Goal: Information Seeking & Learning: Learn about a topic

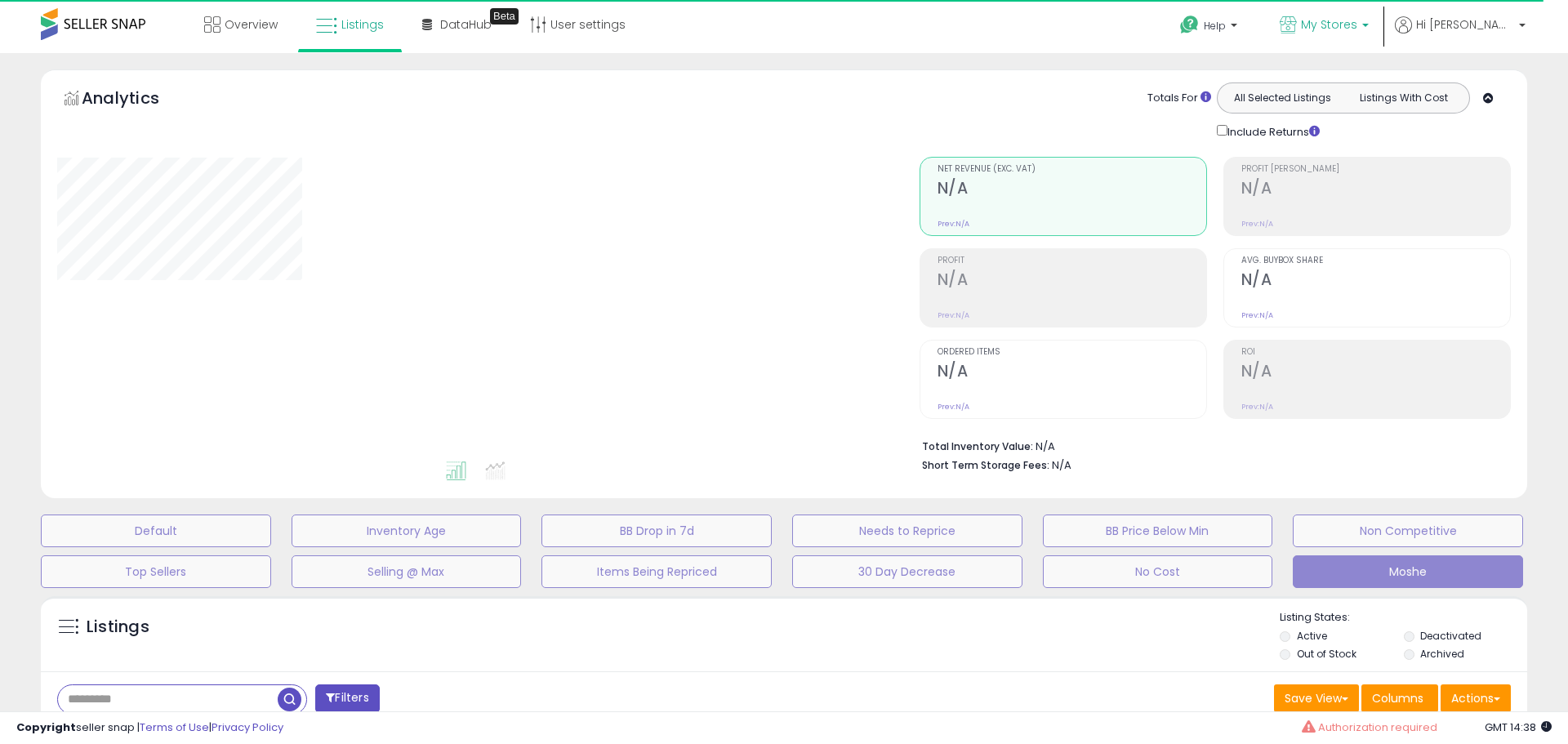
click at [1368, 24] on b at bounding box center [1365, 29] width 7 height 11
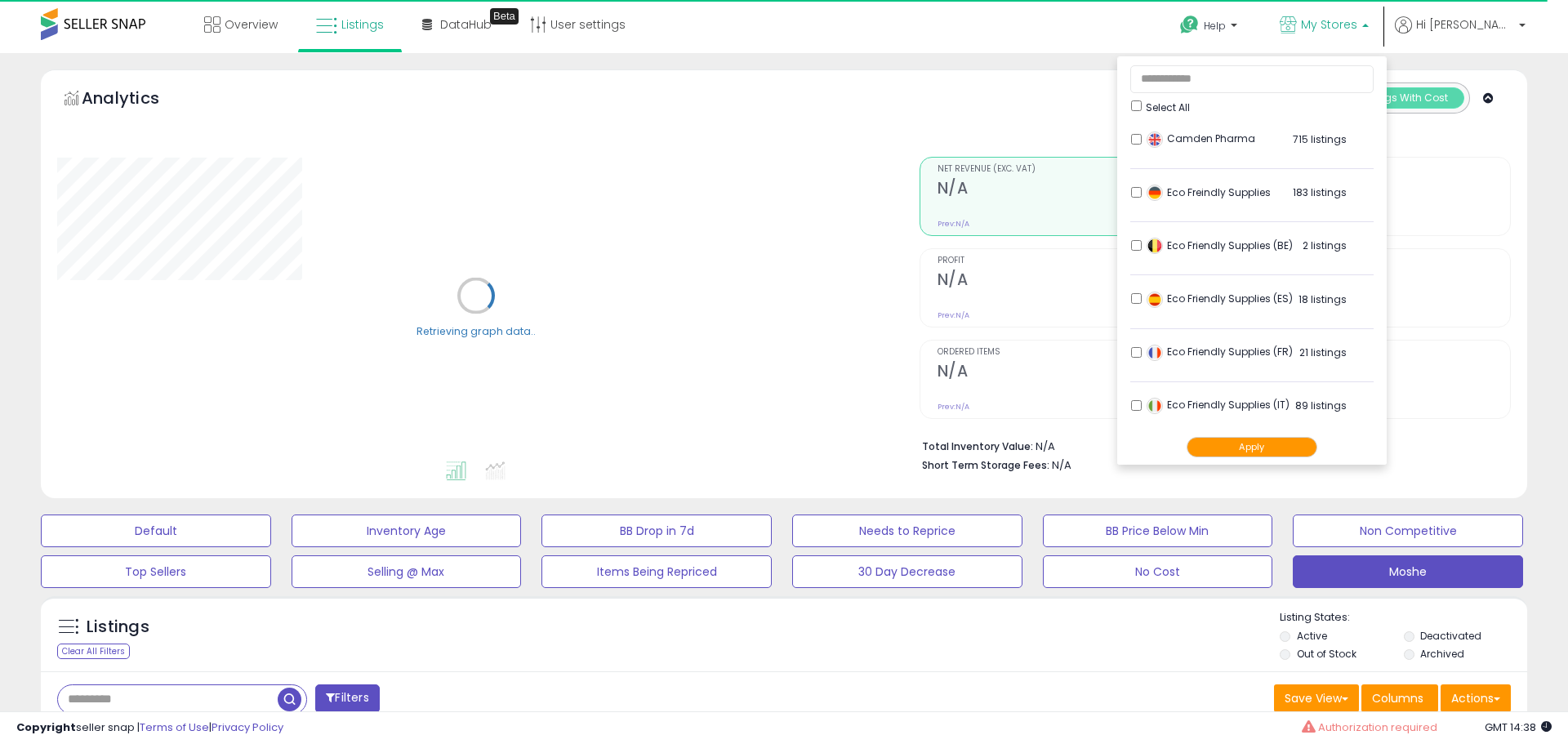
type input "**********"
select select "**"
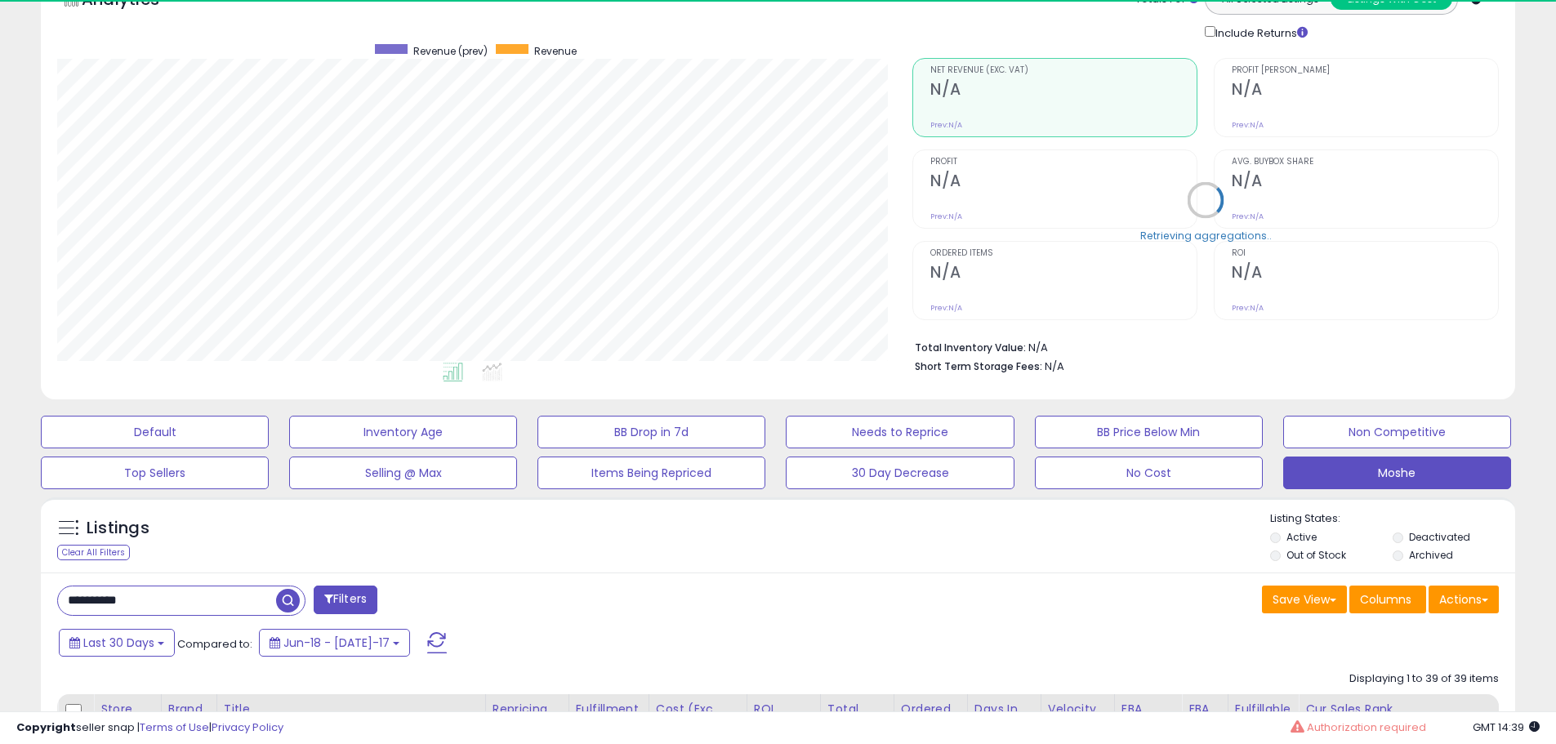
scroll to position [327, 0]
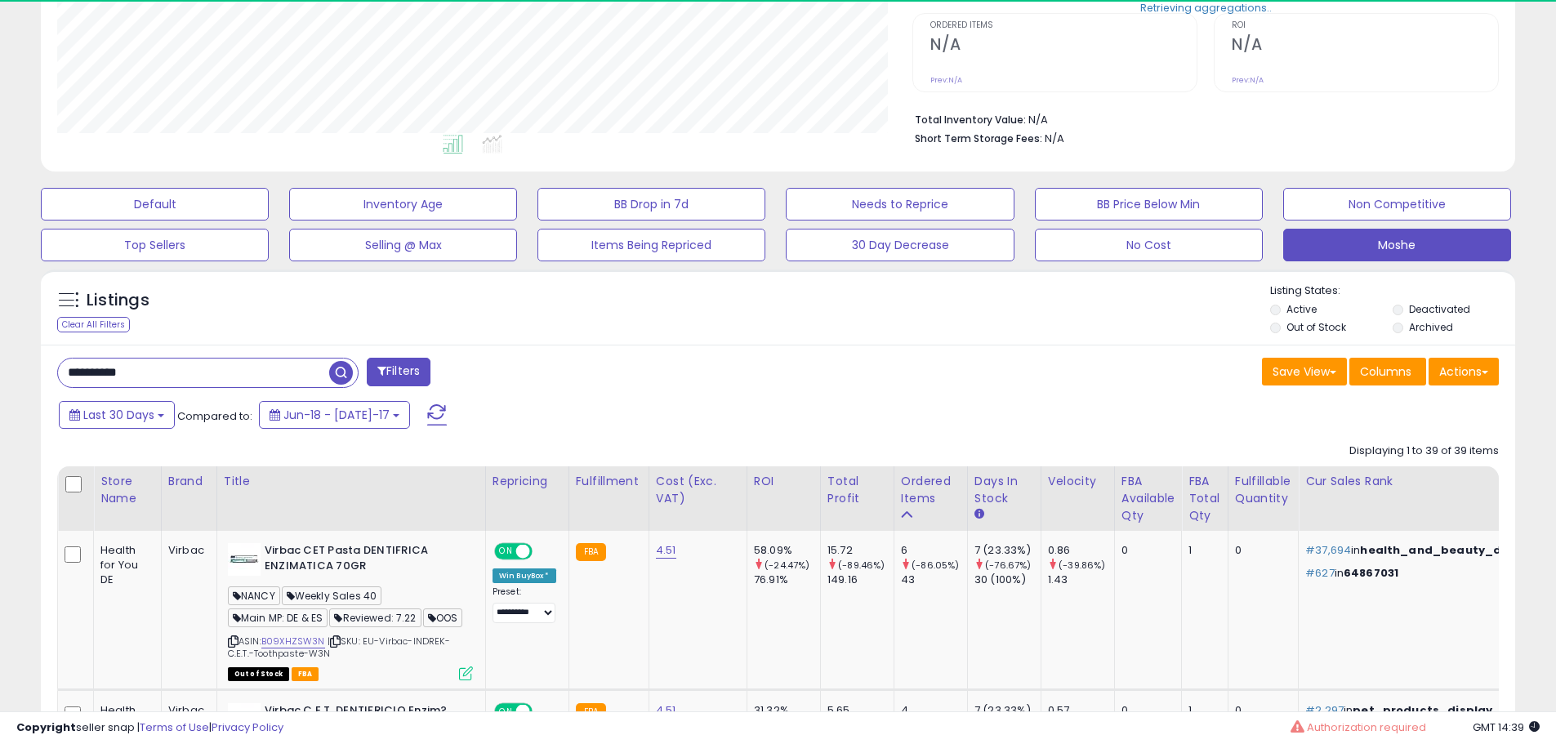
click at [216, 368] on input "**********" at bounding box center [193, 373] width 271 height 29
click at [216, 368] on input "**********" at bounding box center [237, 373] width 359 height 29
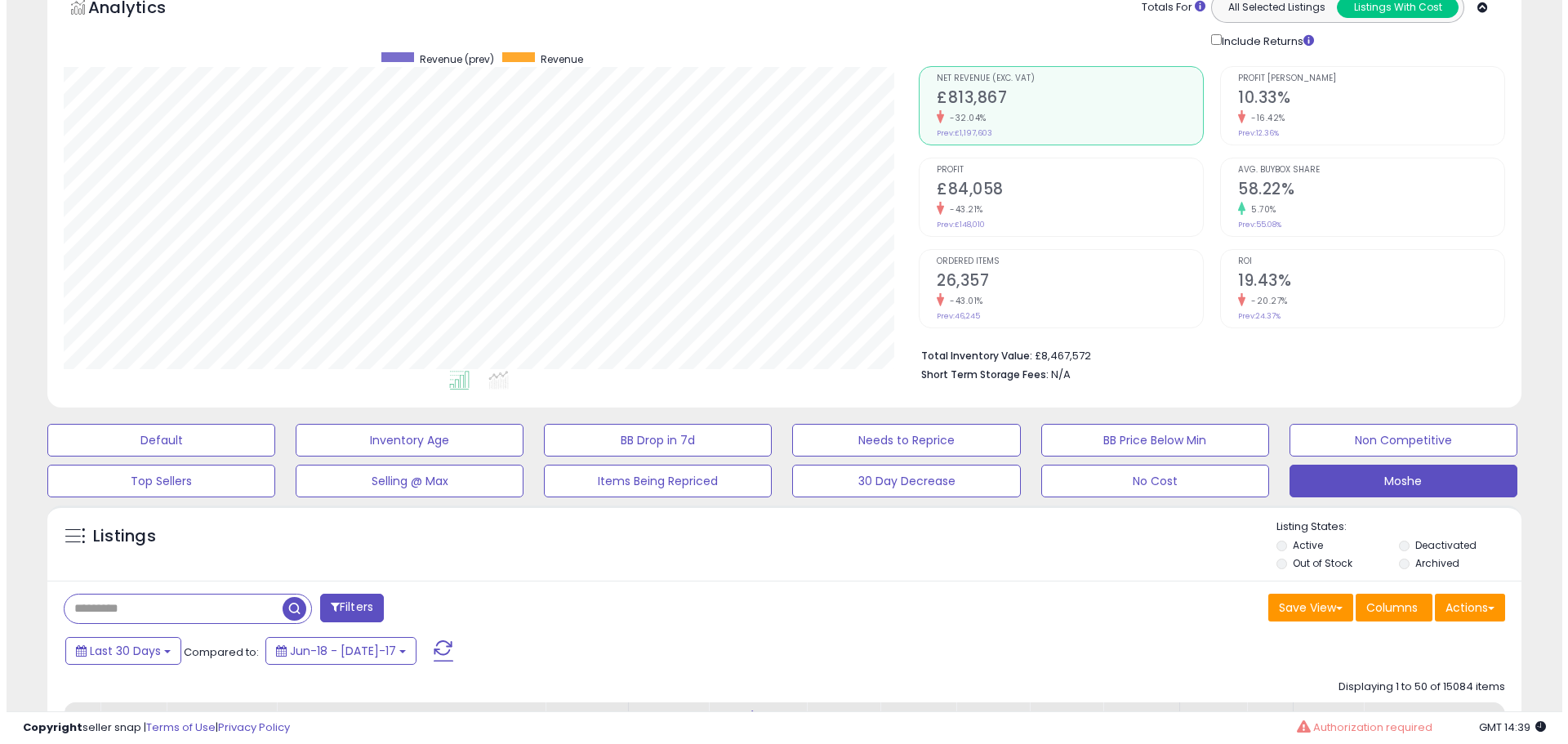
scroll to position [89, 0]
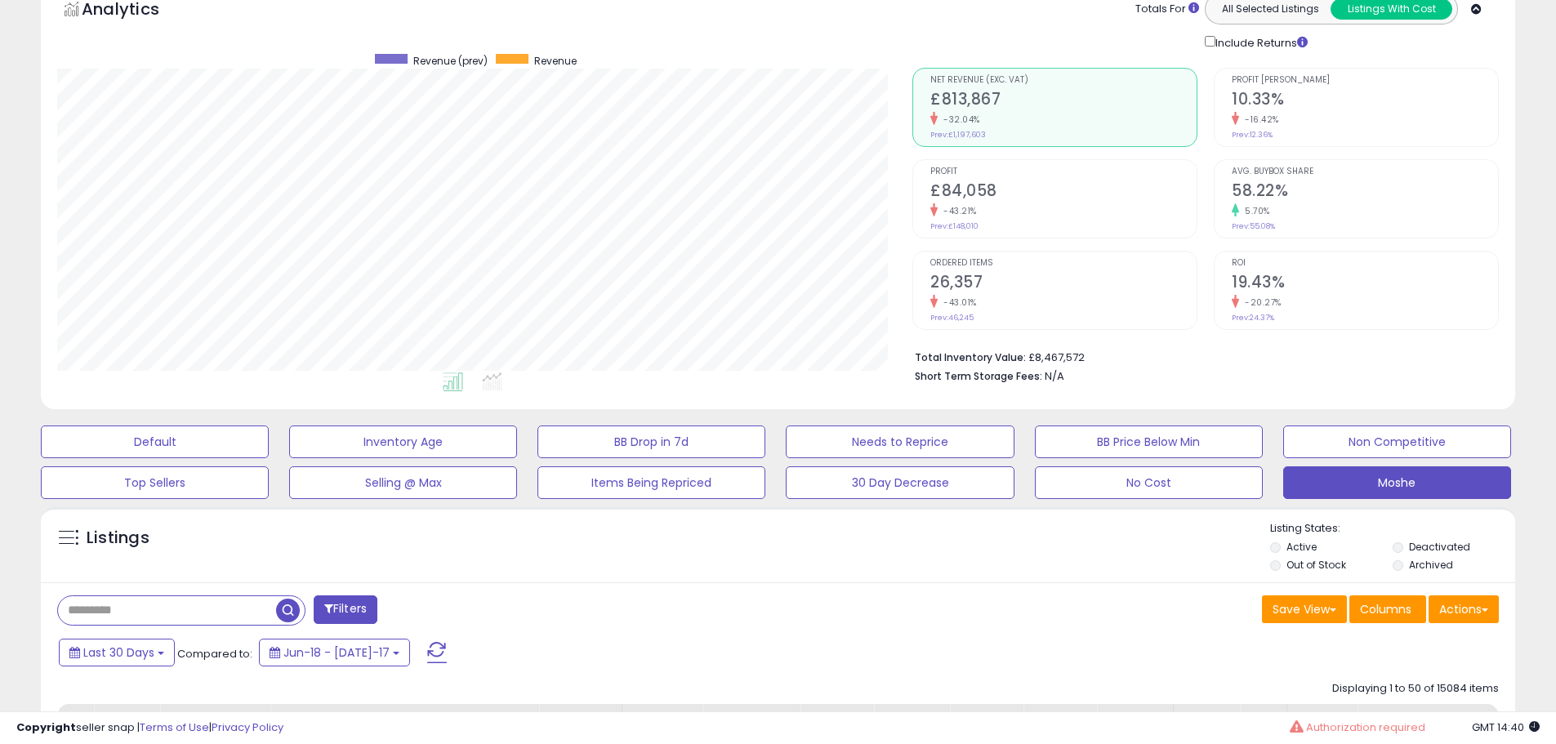
click at [1060, 212] on div "-43.21%" at bounding box center [1064, 211] width 266 height 16
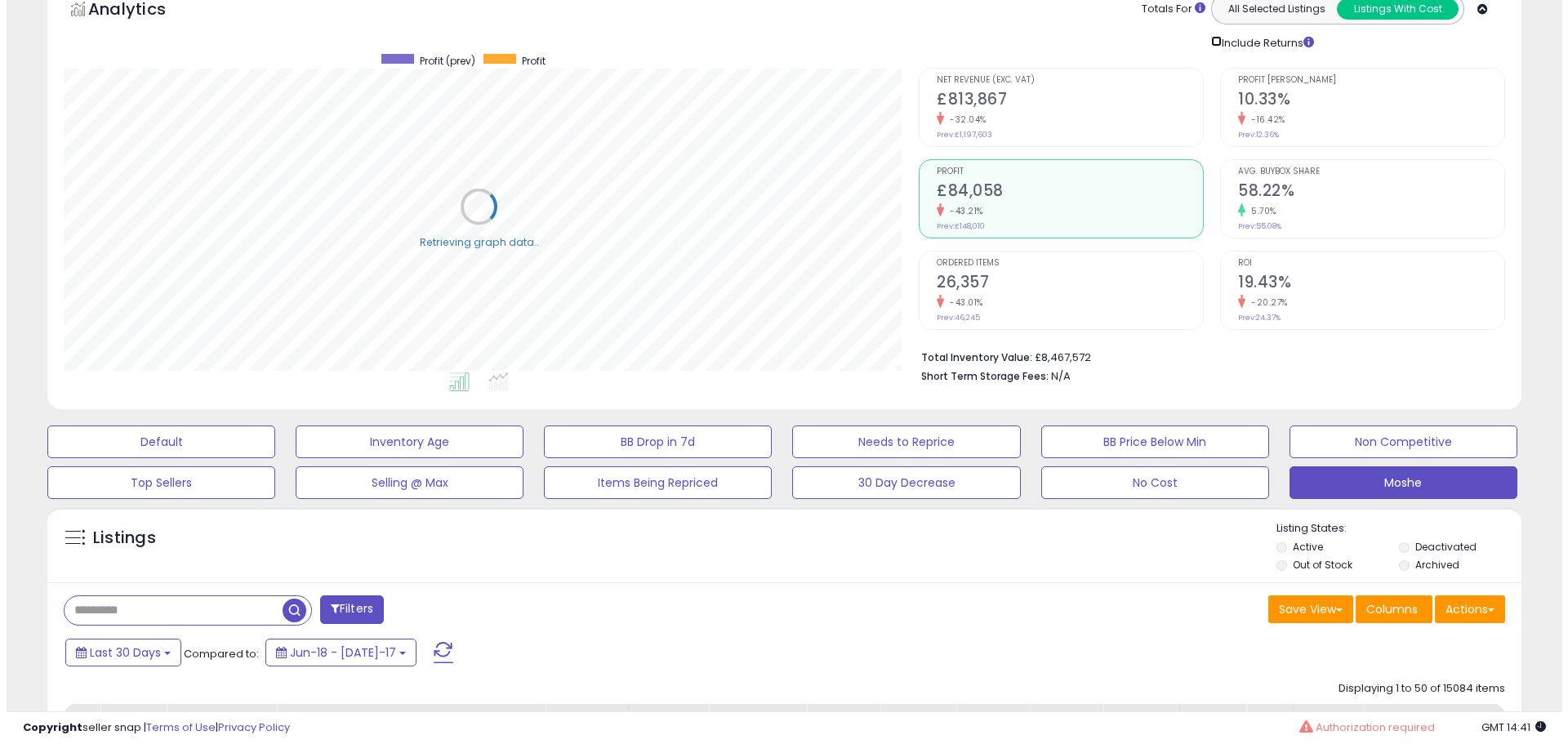
scroll to position [816665, 815624]
click at [1047, 300] on div "-43.01%" at bounding box center [1063, 303] width 266 height 16
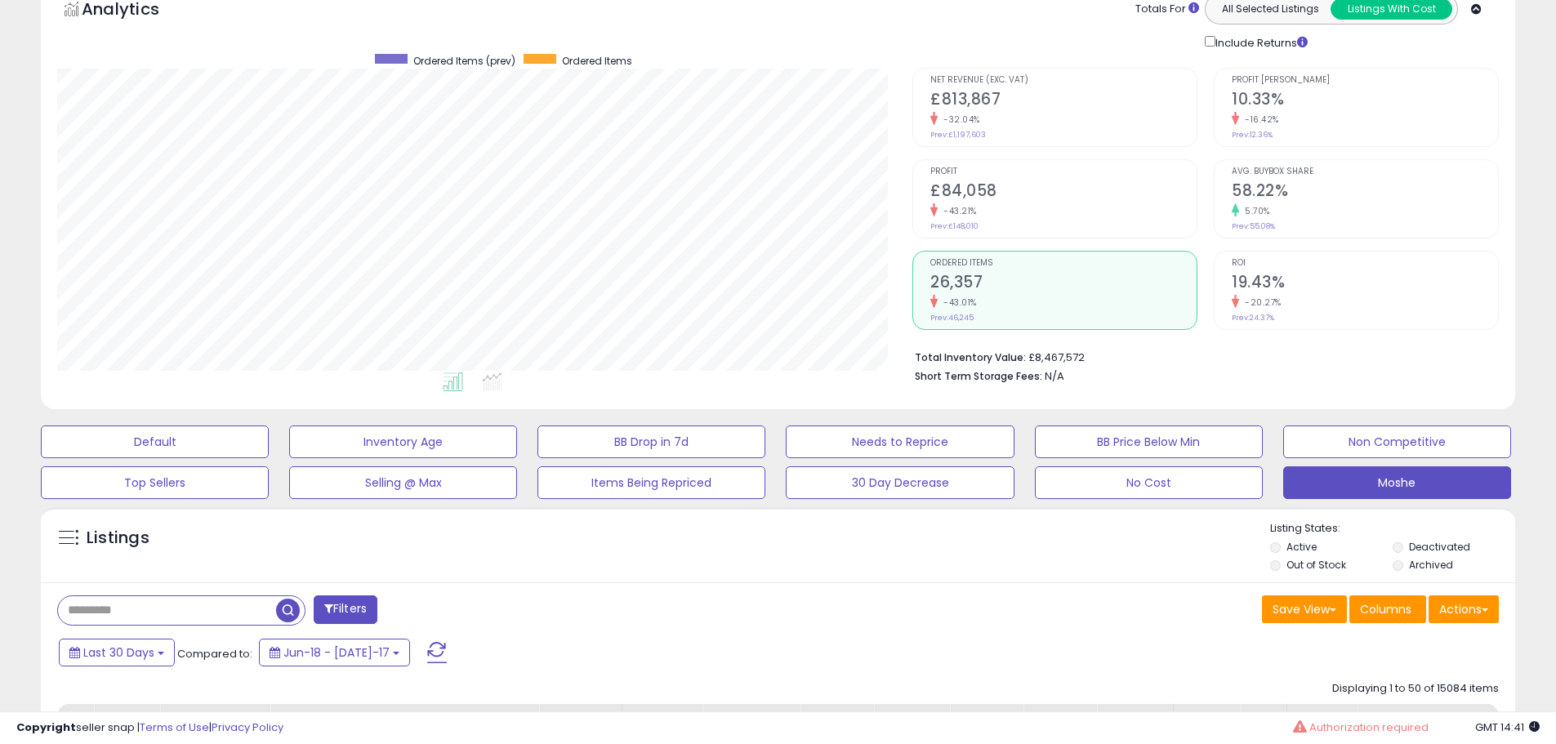
click at [1042, 191] on h2 "£84,058" at bounding box center [1064, 192] width 266 height 22
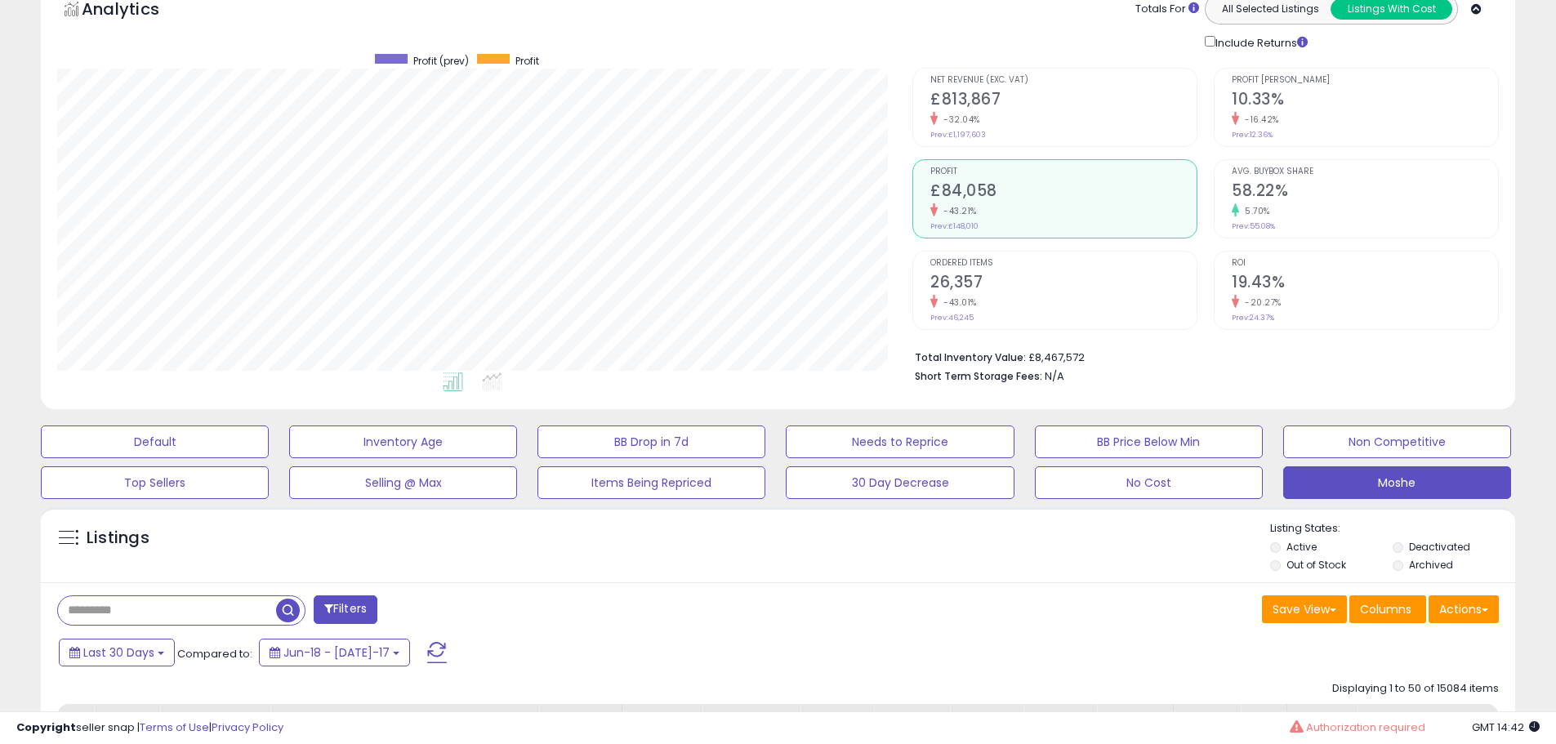
click at [1022, 120] on div "-32.04%" at bounding box center [1064, 120] width 266 height 16
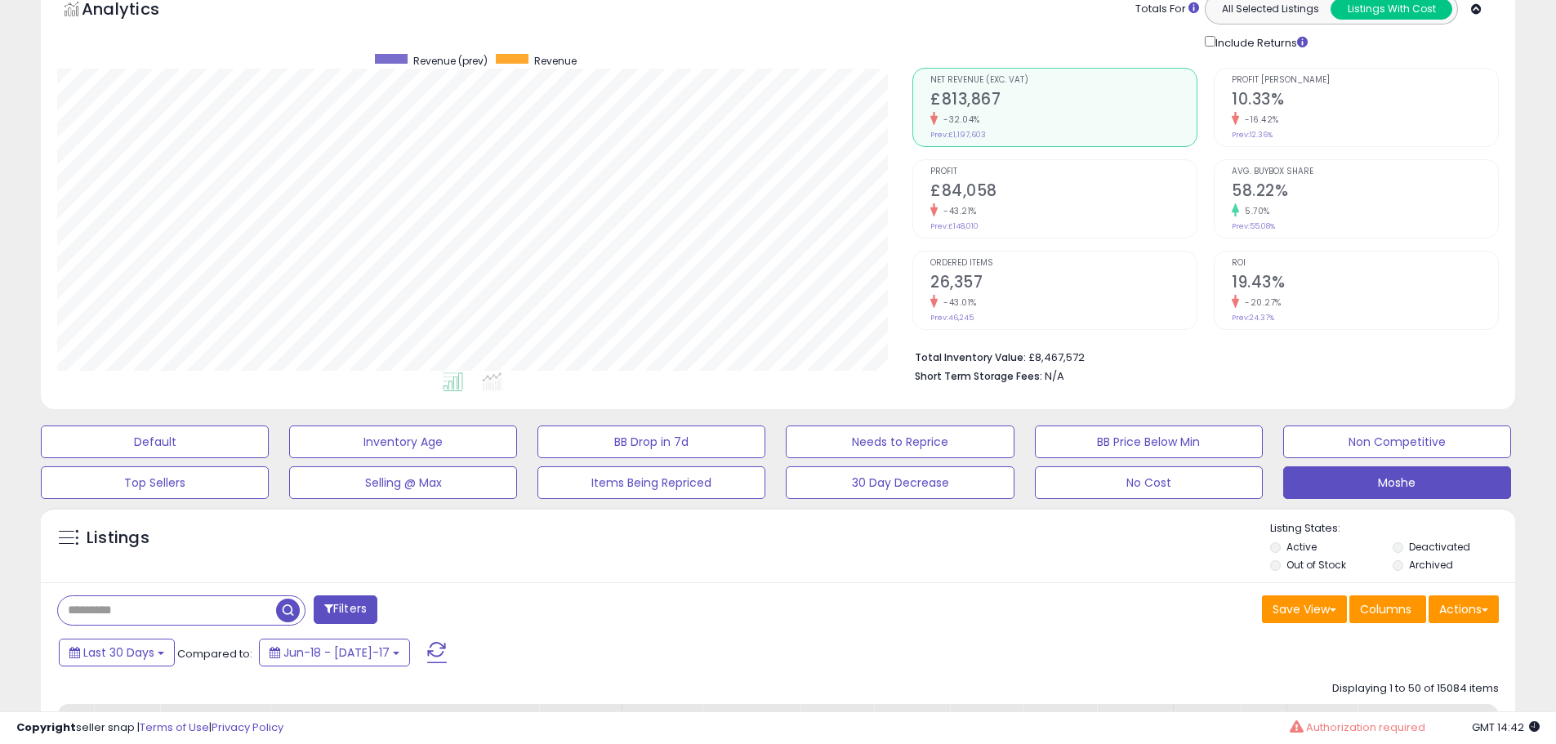
click at [1058, 282] on h2 "26,357" at bounding box center [1064, 284] width 266 height 22
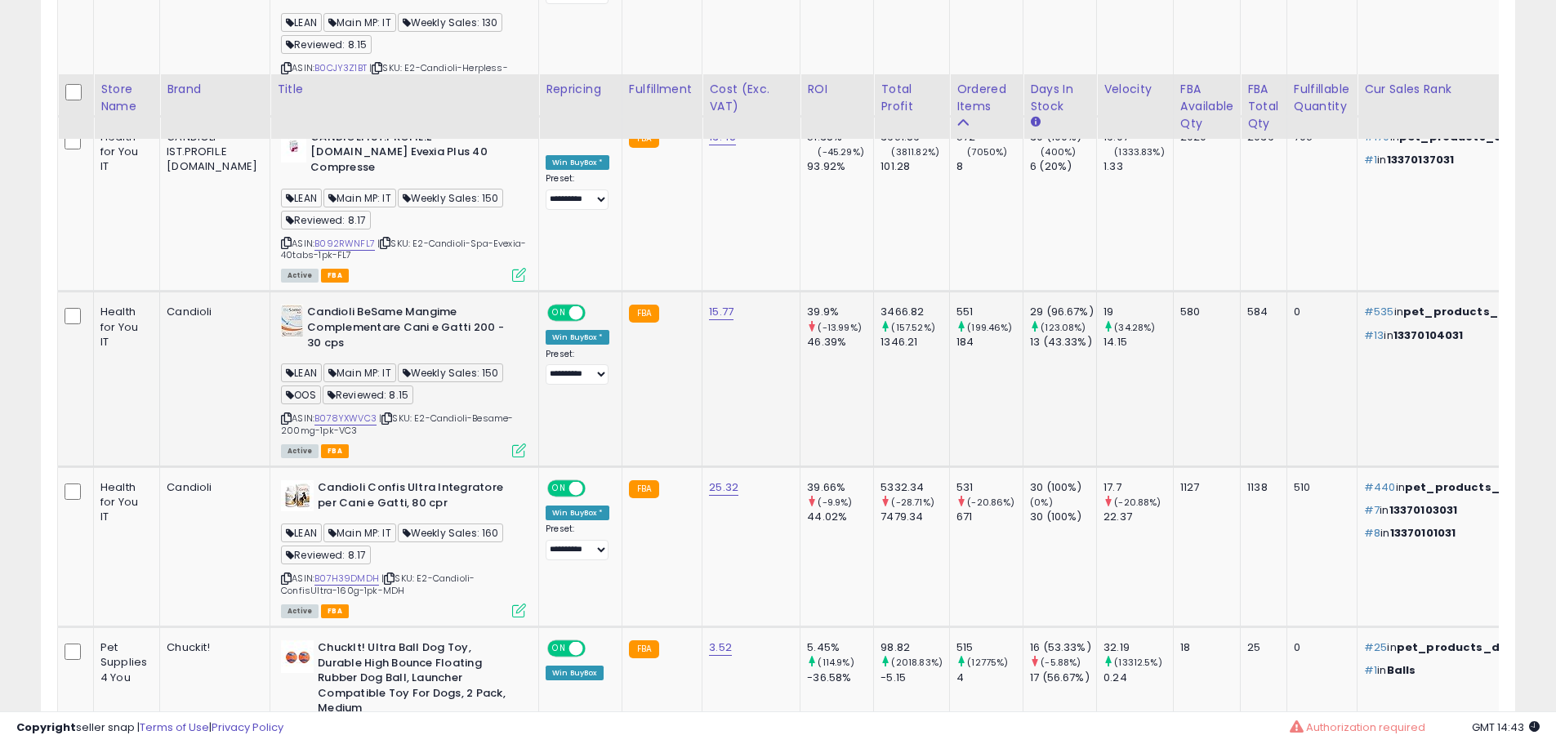
scroll to position [1723, 0]
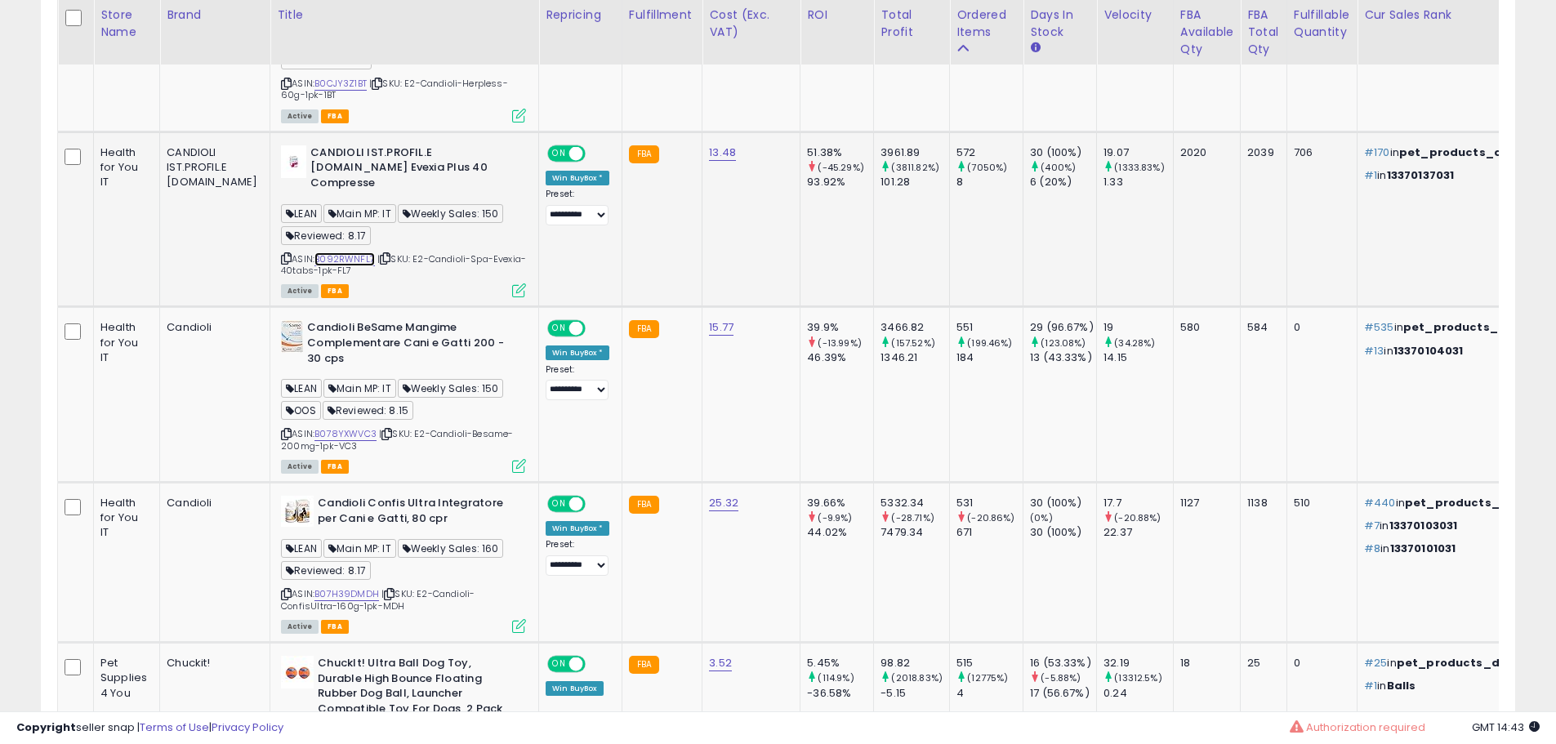
click at [315, 252] on link "B092RWNFL7" at bounding box center [345, 259] width 60 height 14
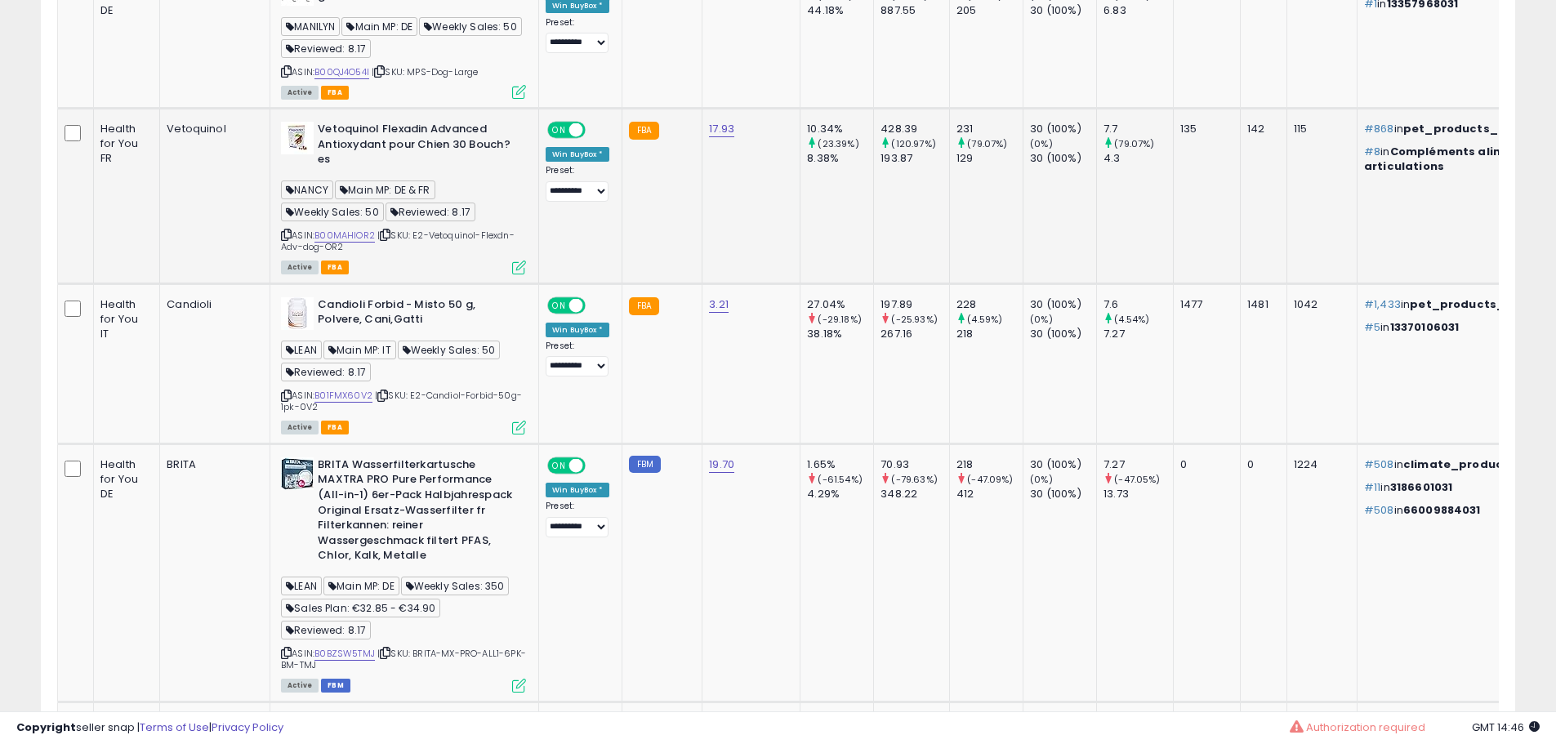
scroll to position [5563, 0]
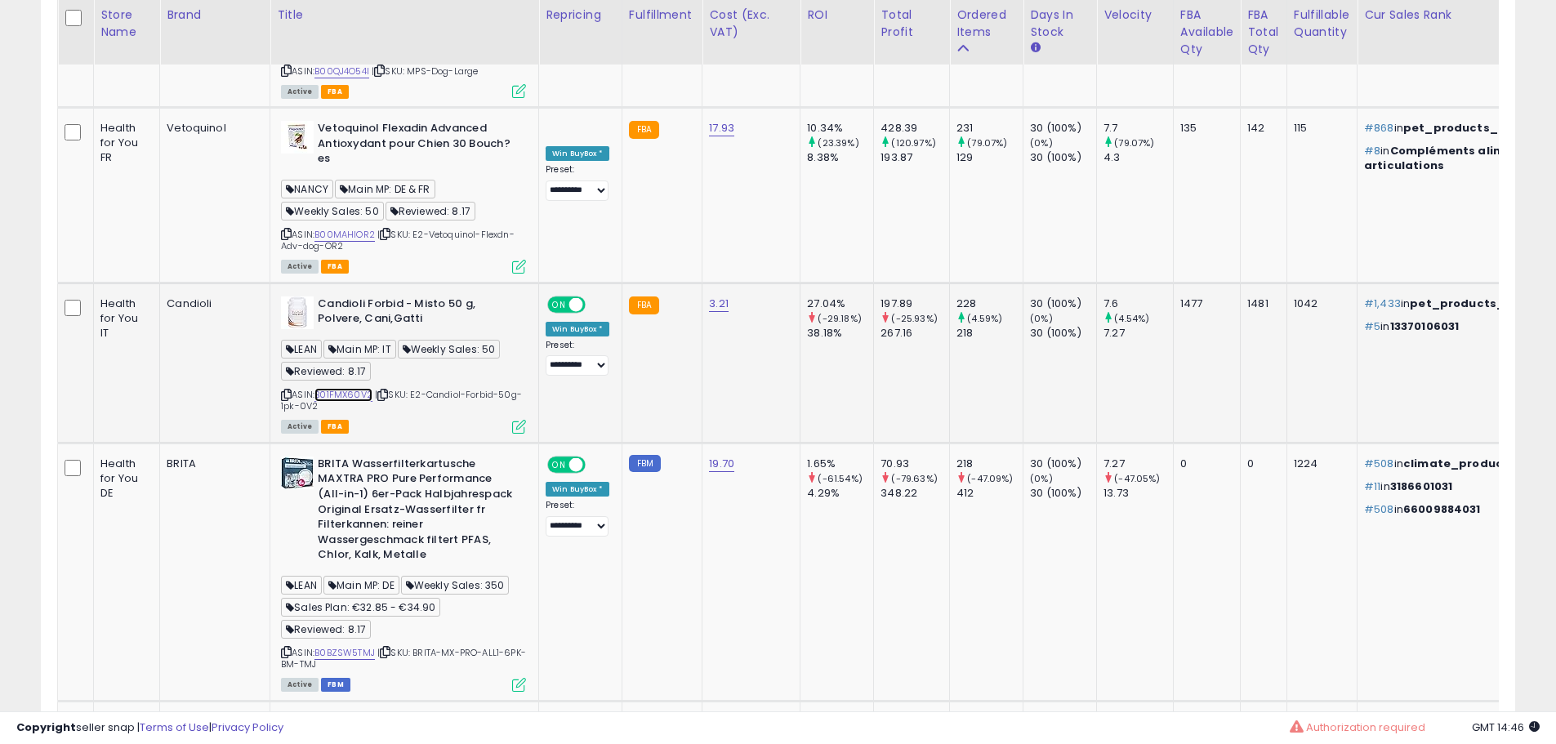
click at [328, 388] on link "B01FMX60V2" at bounding box center [344, 395] width 58 height 14
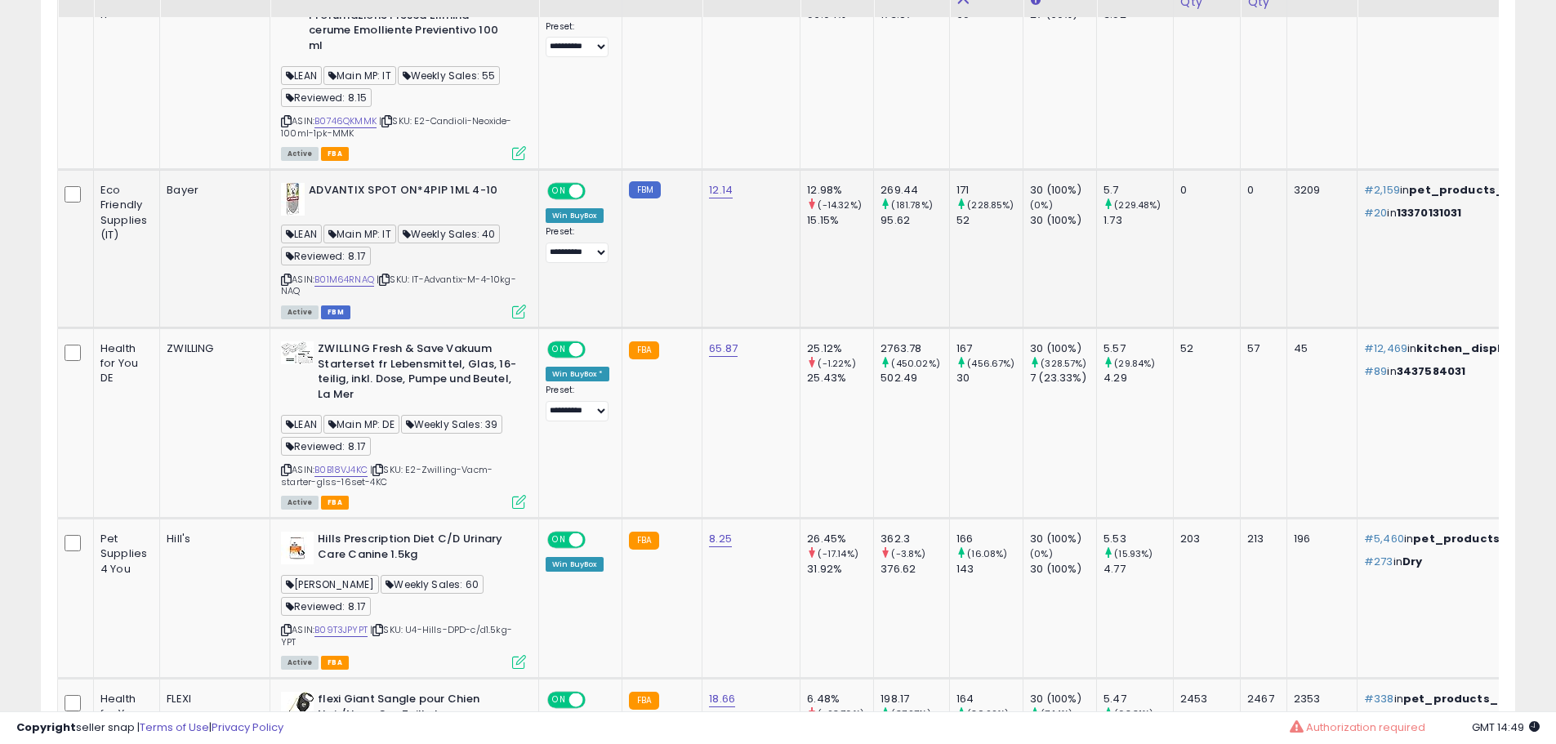
scroll to position [7687, 0]
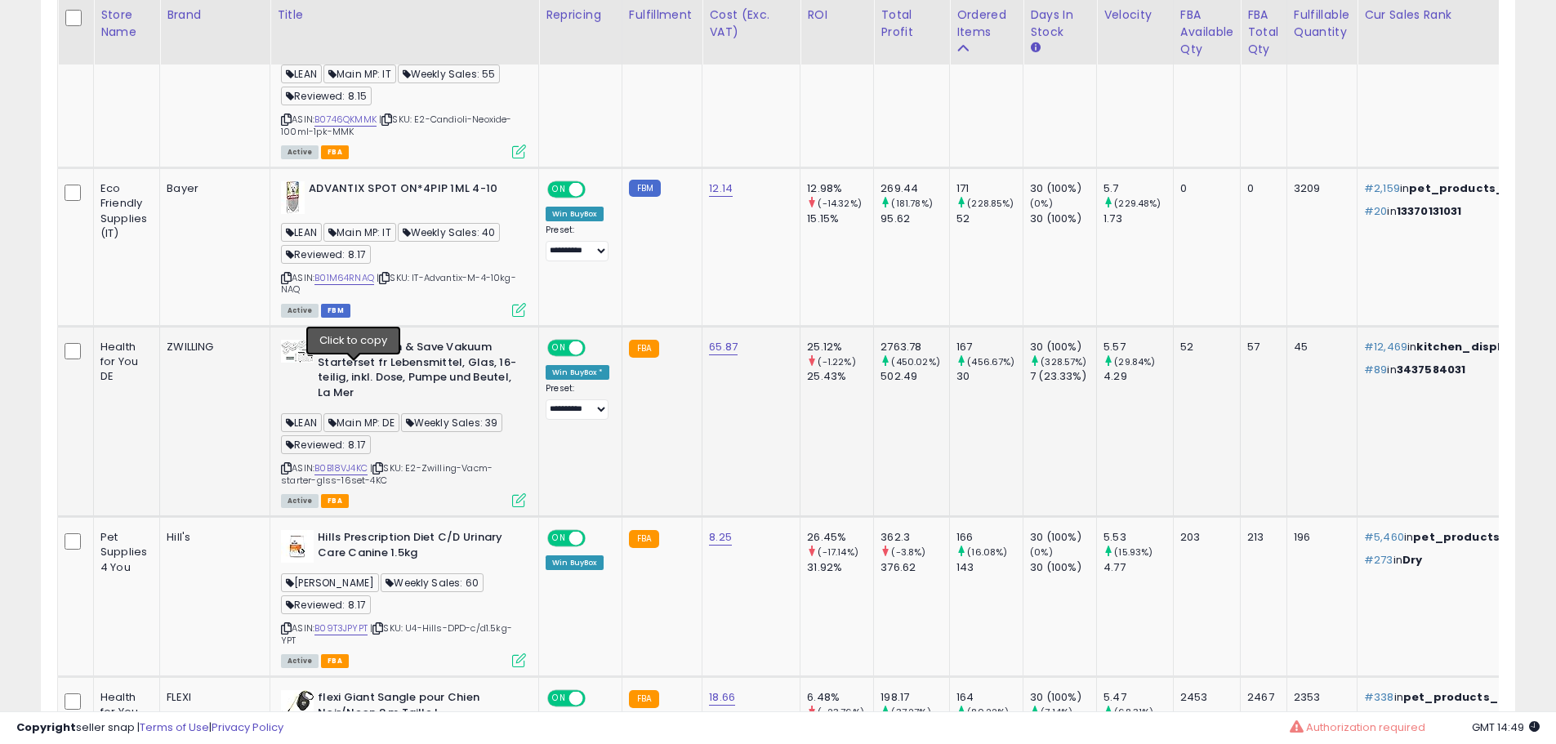
click at [373, 464] on icon at bounding box center [378, 468] width 11 height 9
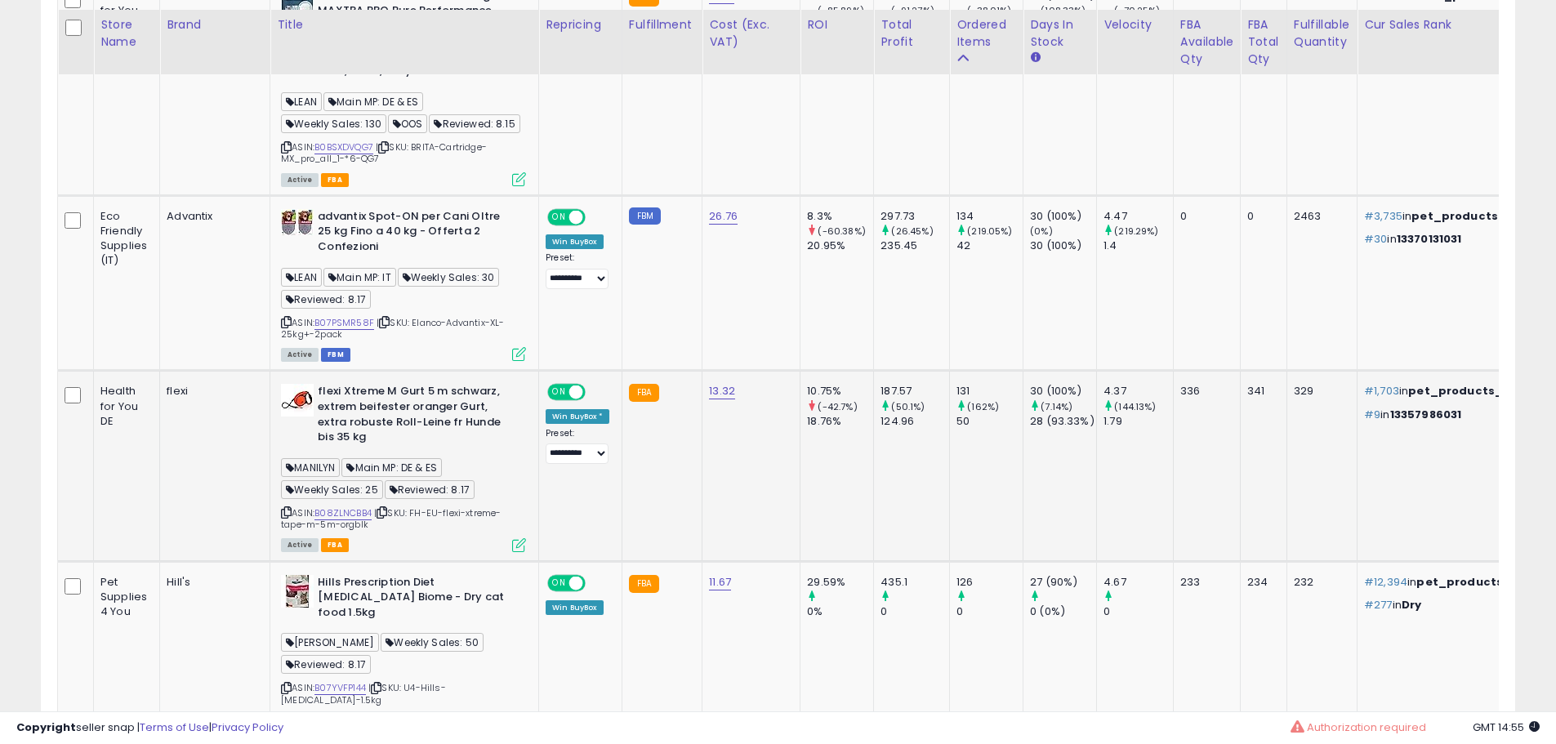
scroll to position [9092, 0]
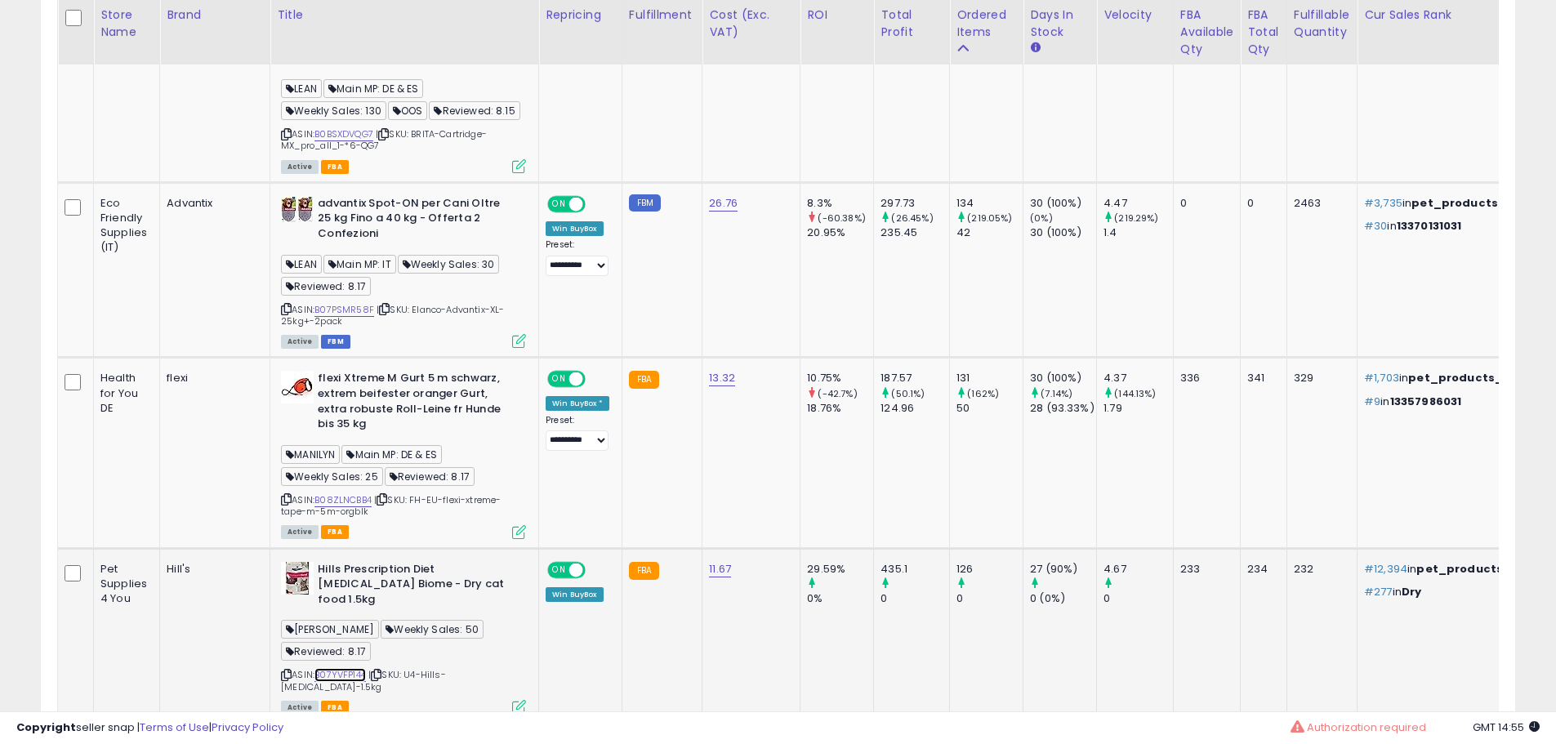
click at [315, 668] on link "B07YVFP144" at bounding box center [340, 675] width 51 height 14
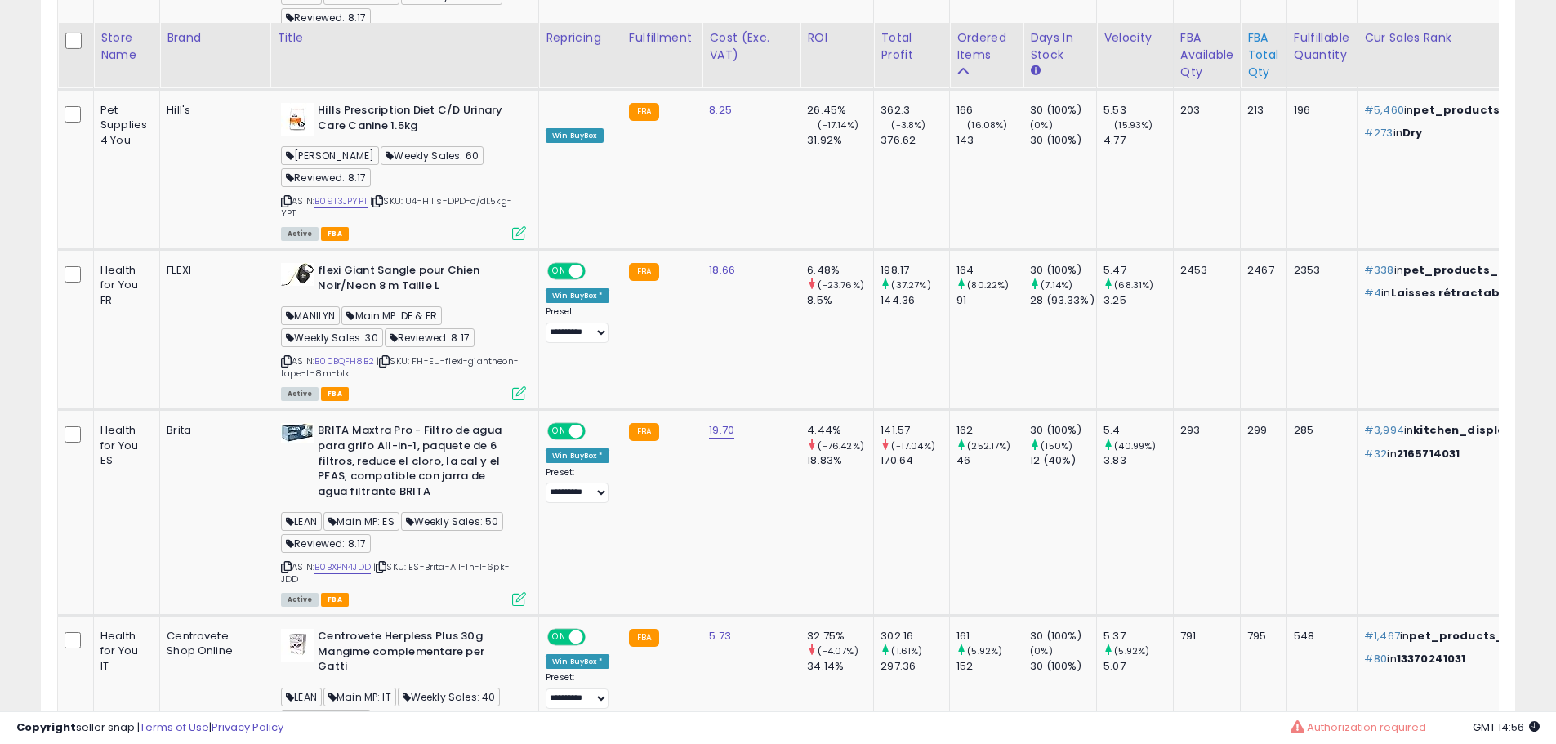
scroll to position [8112, 0]
